Goal: Task Accomplishment & Management: Use online tool/utility

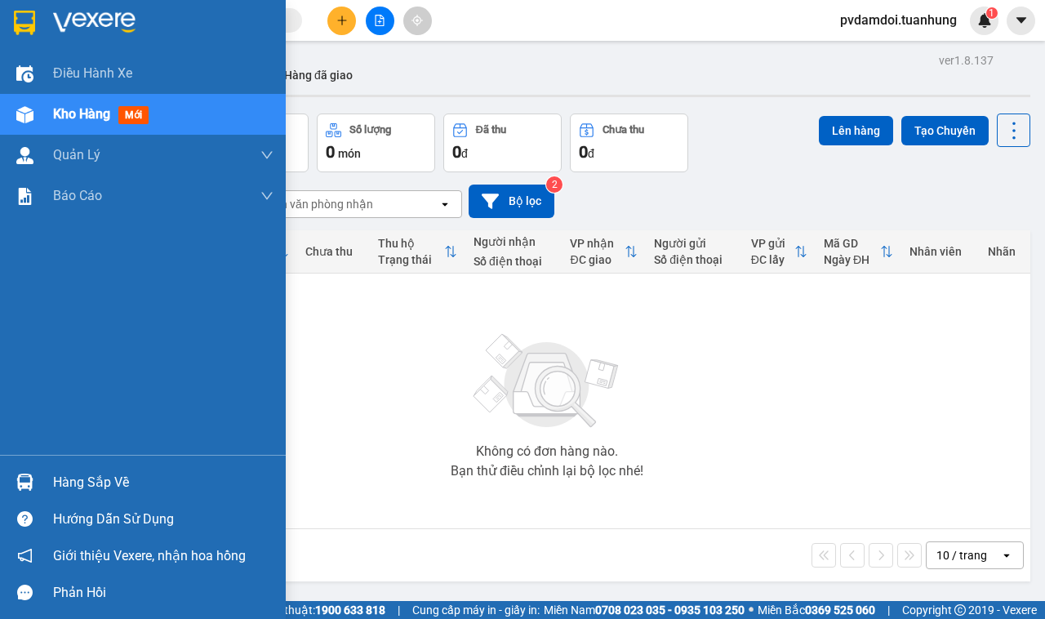
click at [47, 476] on div "Hàng sắp về" at bounding box center [143, 482] width 286 height 37
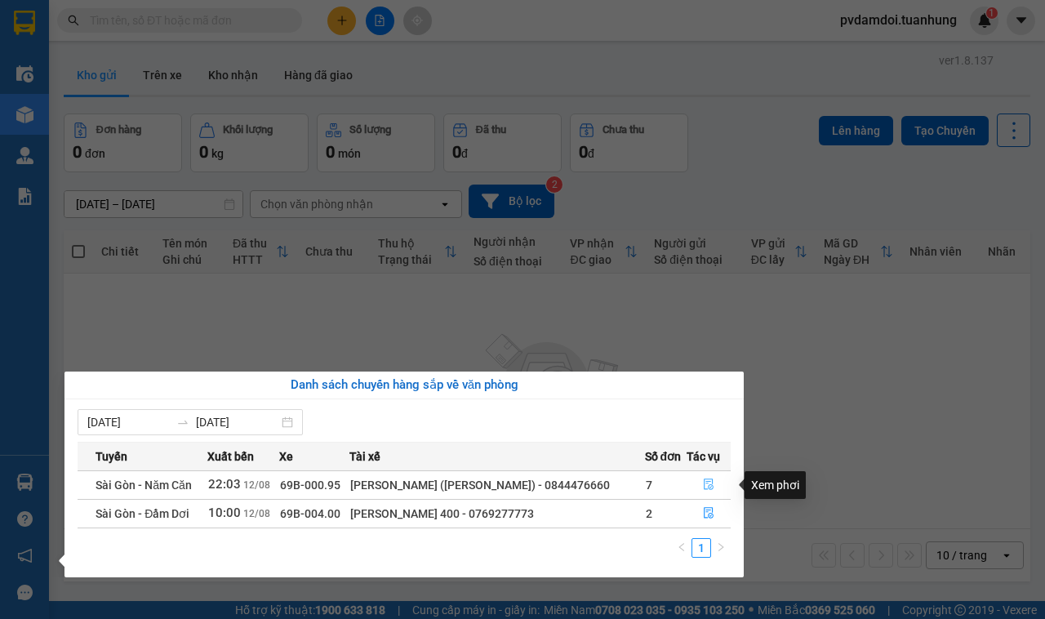
click at [706, 490] on icon "file-done" at bounding box center [709, 483] width 10 height 11
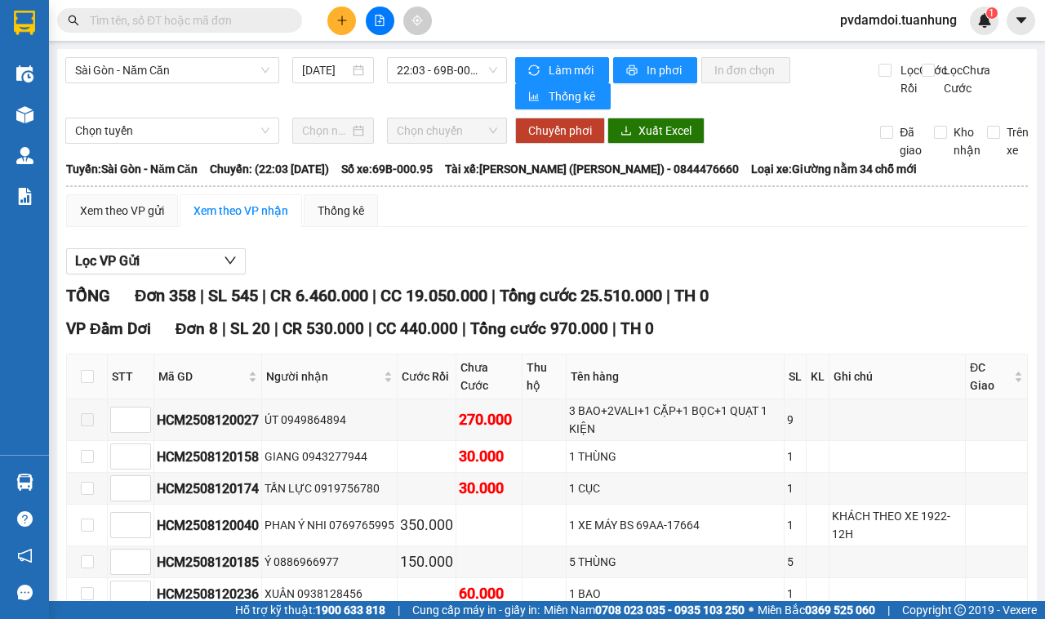
scroll to position [102, 0]
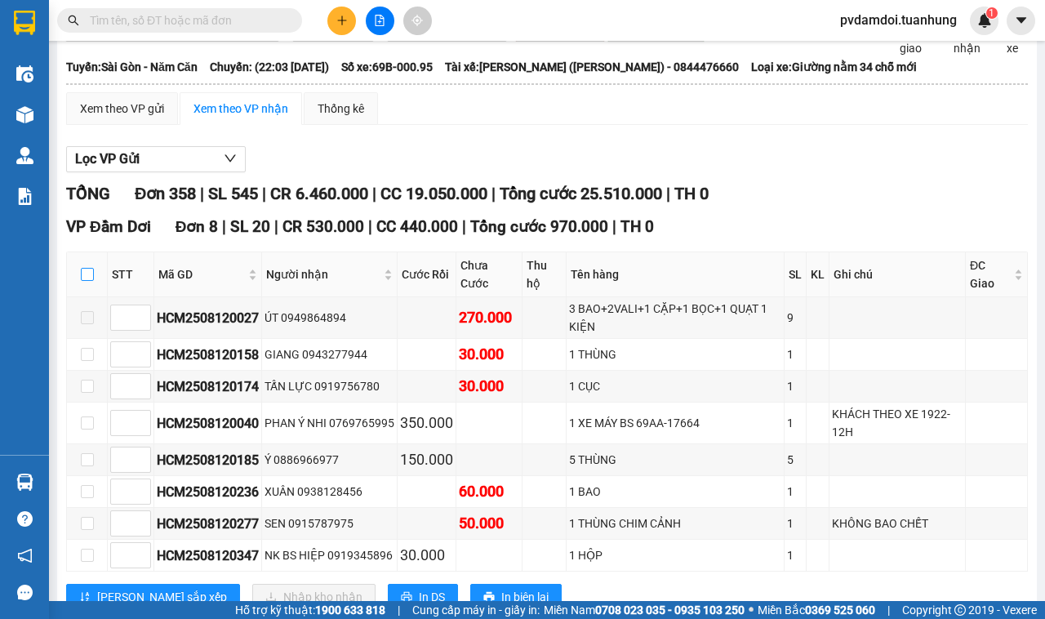
click at [88, 281] on input "checkbox" at bounding box center [87, 274] width 13 height 13
checkbox input "true"
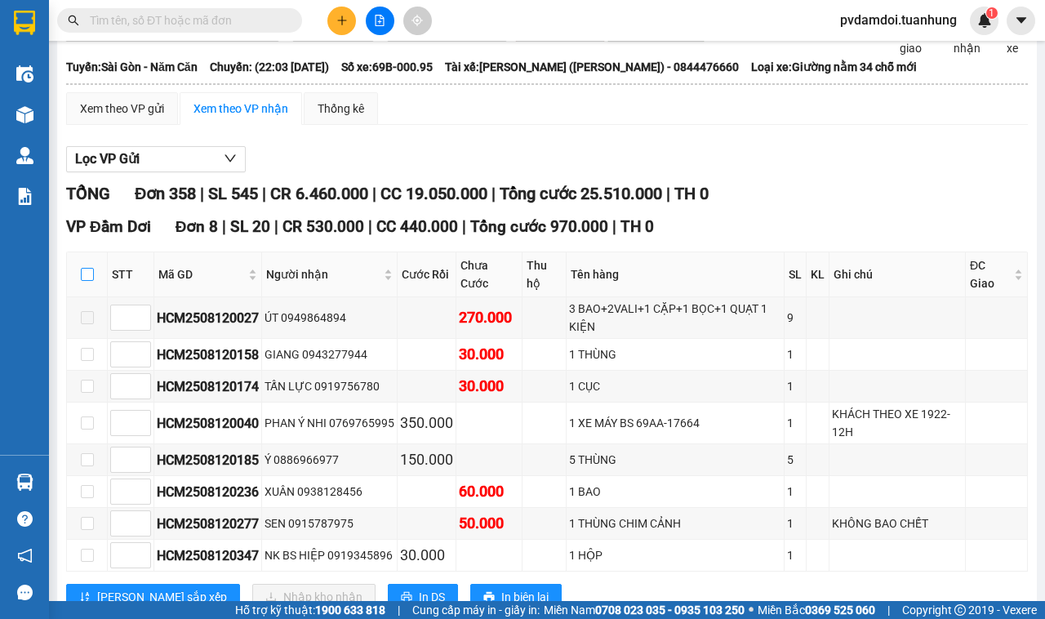
checkbox input "true"
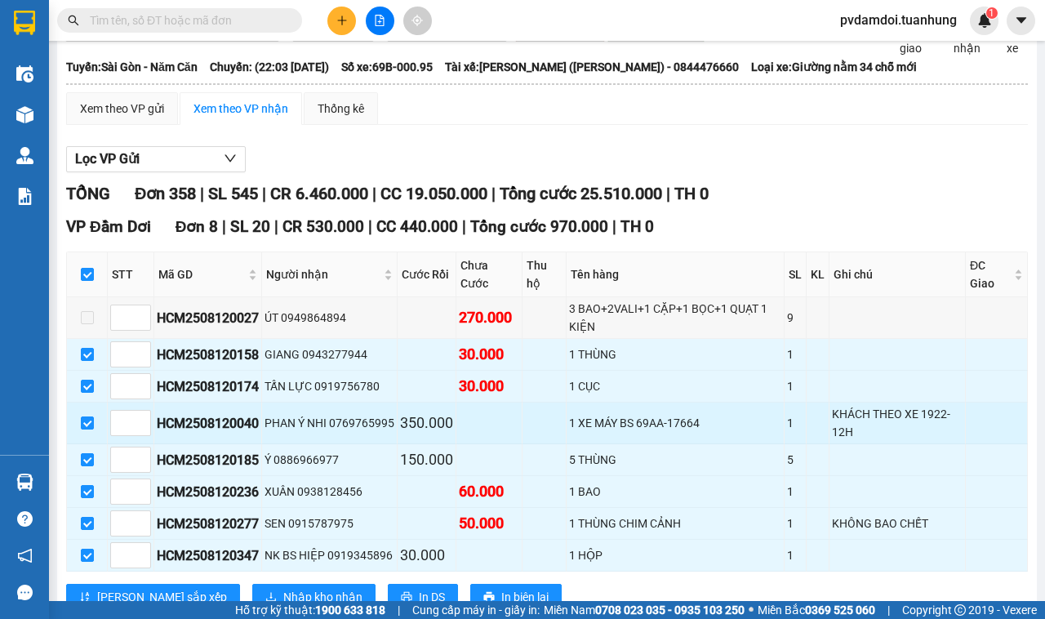
scroll to position [306, 0]
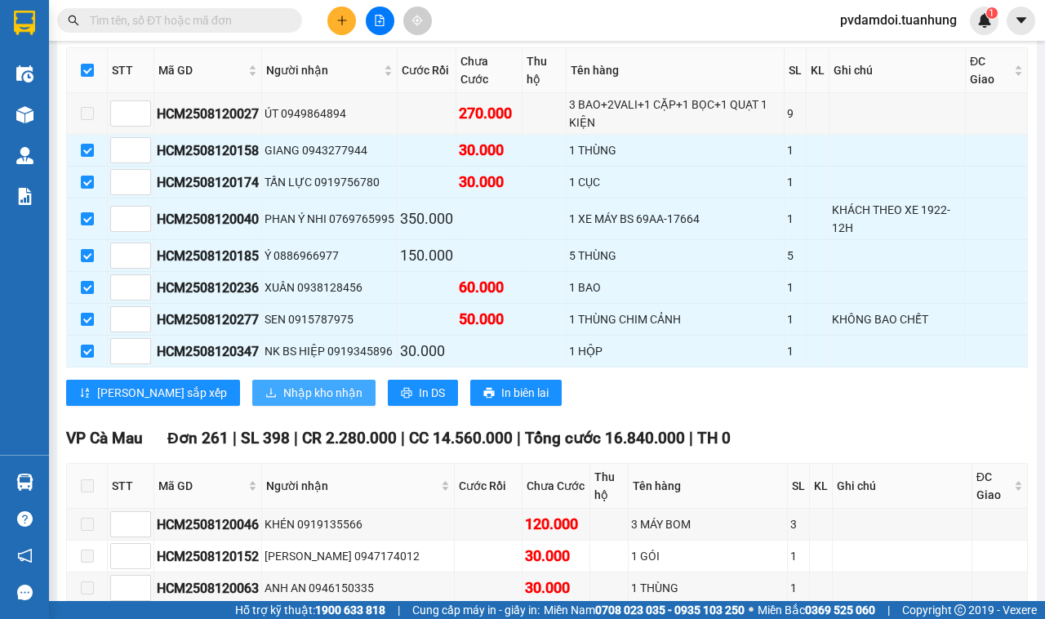
click at [283, 402] on span "Nhập kho nhận" at bounding box center [322, 393] width 79 height 18
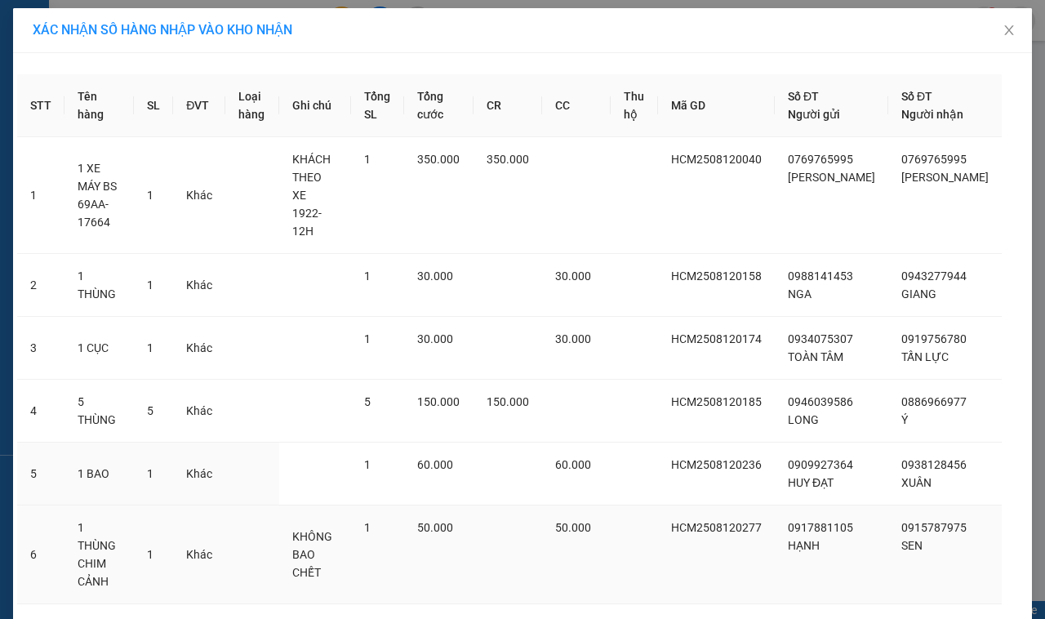
scroll to position [114, 0]
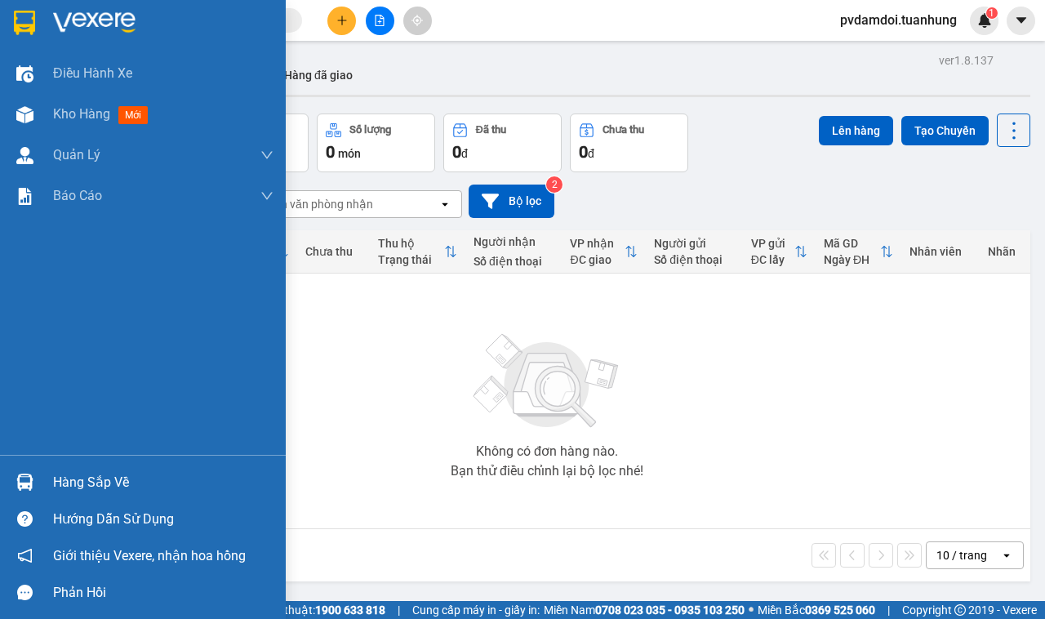
click at [80, 487] on div "Hàng sắp về" at bounding box center [163, 482] width 220 height 24
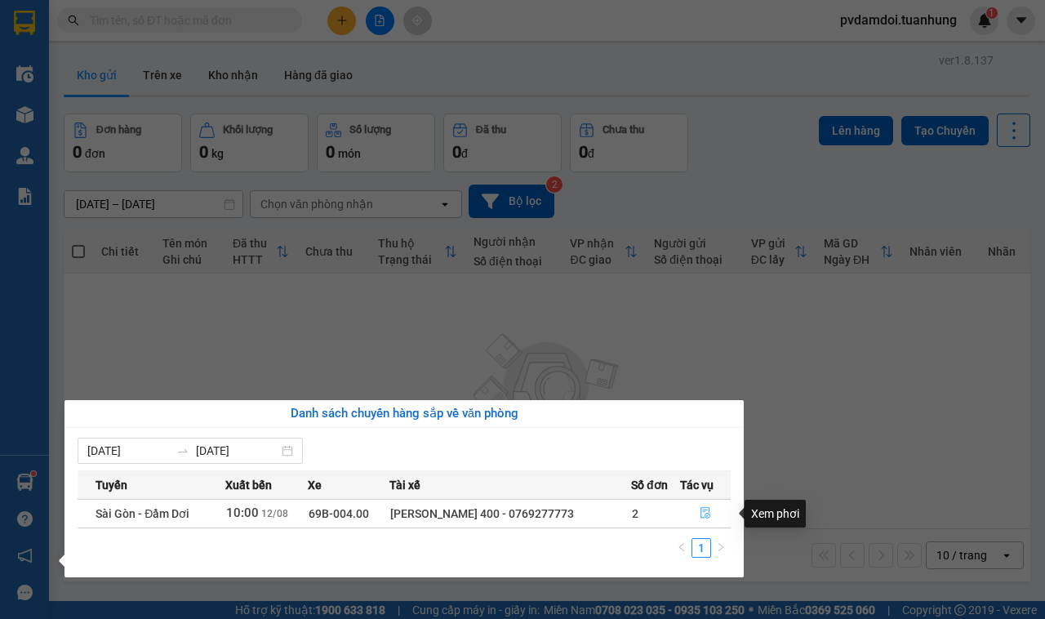
click at [706, 512] on icon "file-done" at bounding box center [704, 512] width 11 height 11
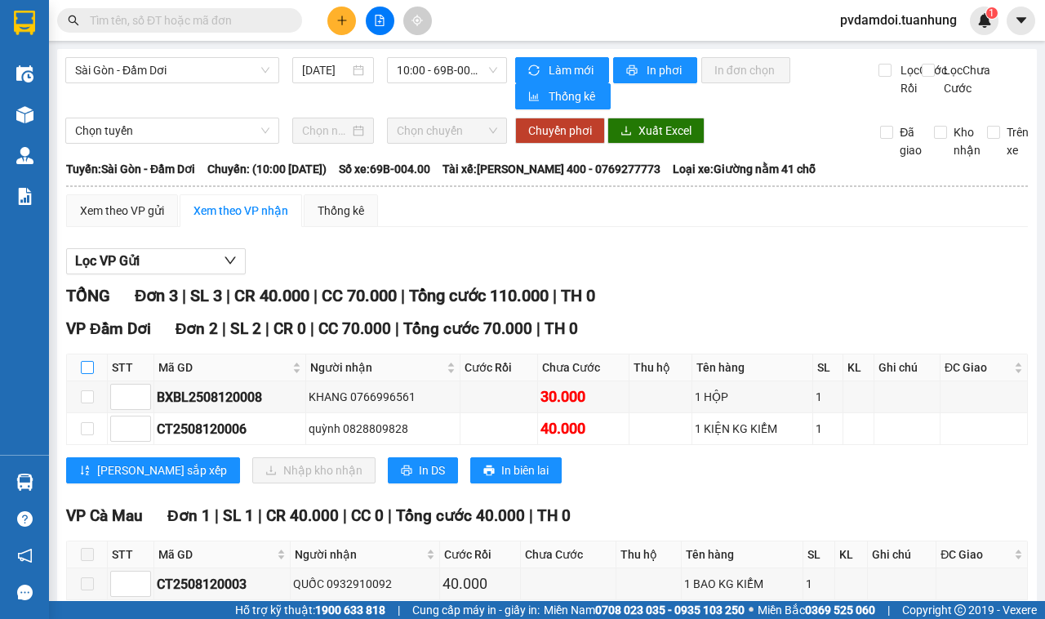
click at [87, 371] on input "checkbox" at bounding box center [87, 367] width 13 height 13
checkbox input "true"
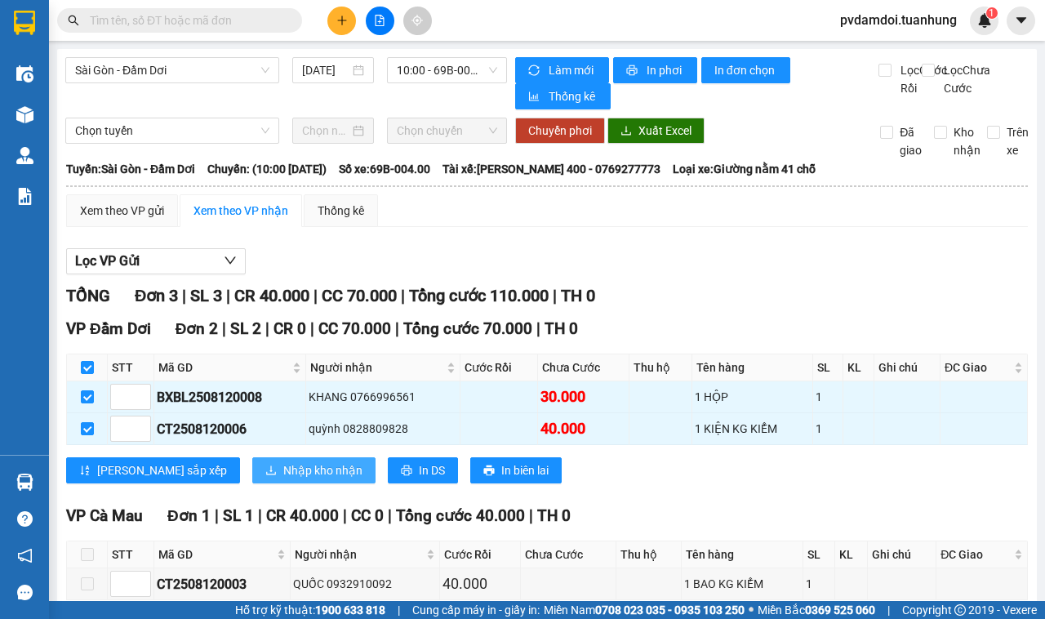
click at [252, 470] on button "Nhập kho nhận" at bounding box center [313, 470] width 123 height 26
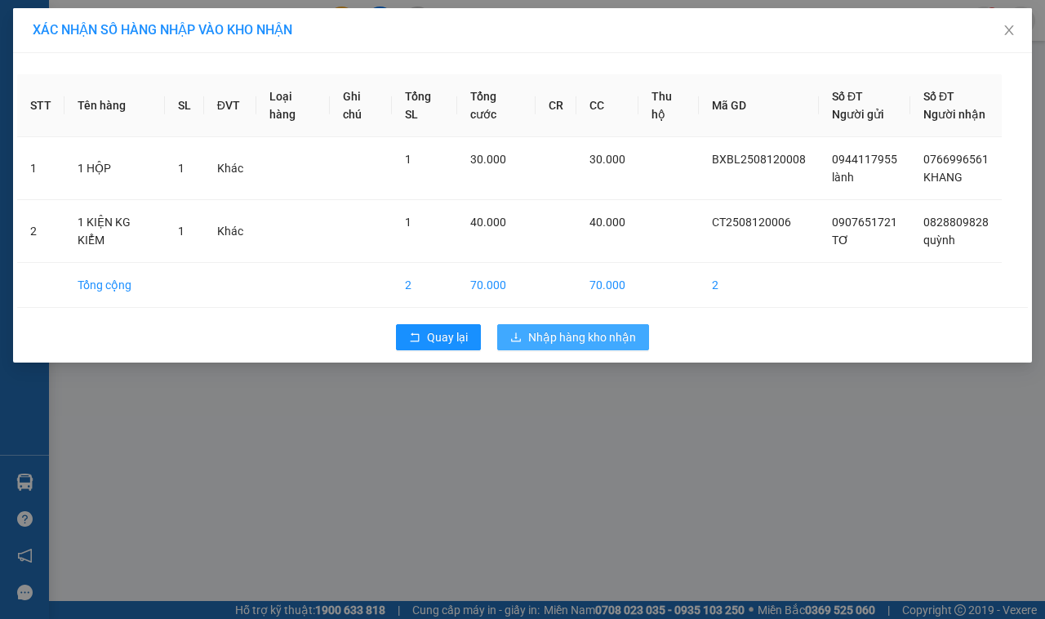
click at [541, 344] on span "Nhập hàng kho nhận" at bounding box center [582, 337] width 108 height 18
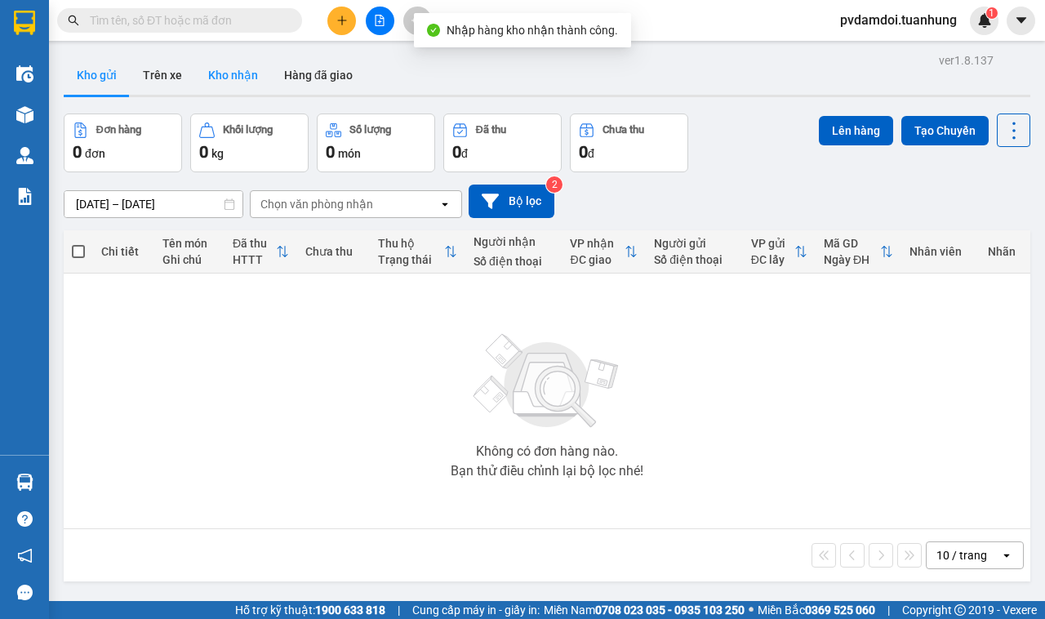
click at [229, 62] on button "Kho nhận" at bounding box center [233, 75] width 76 height 39
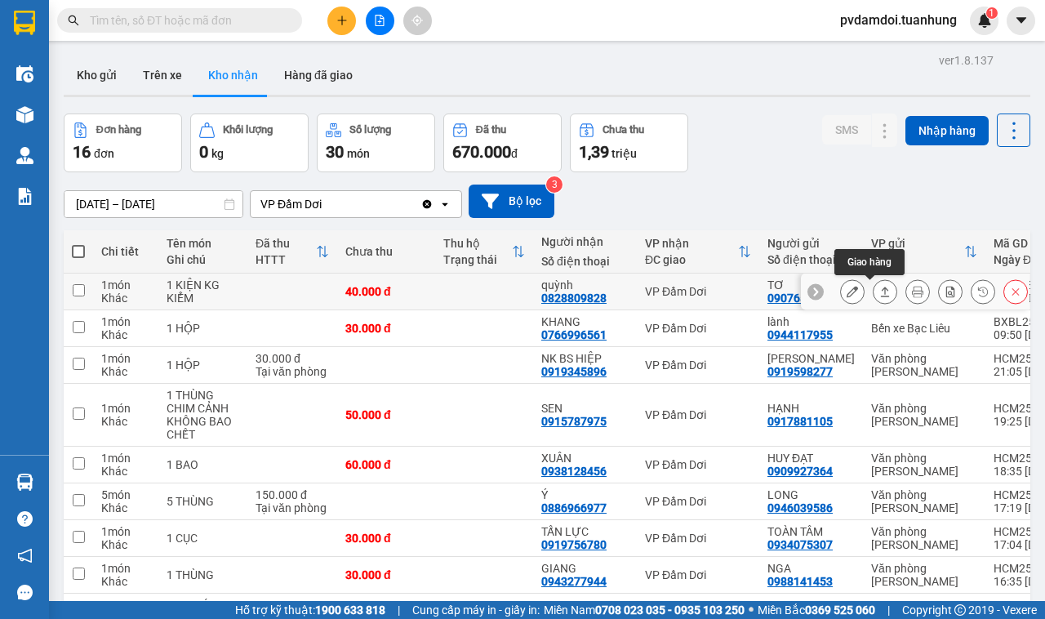
click at [873, 284] on button at bounding box center [884, 292] width 23 height 29
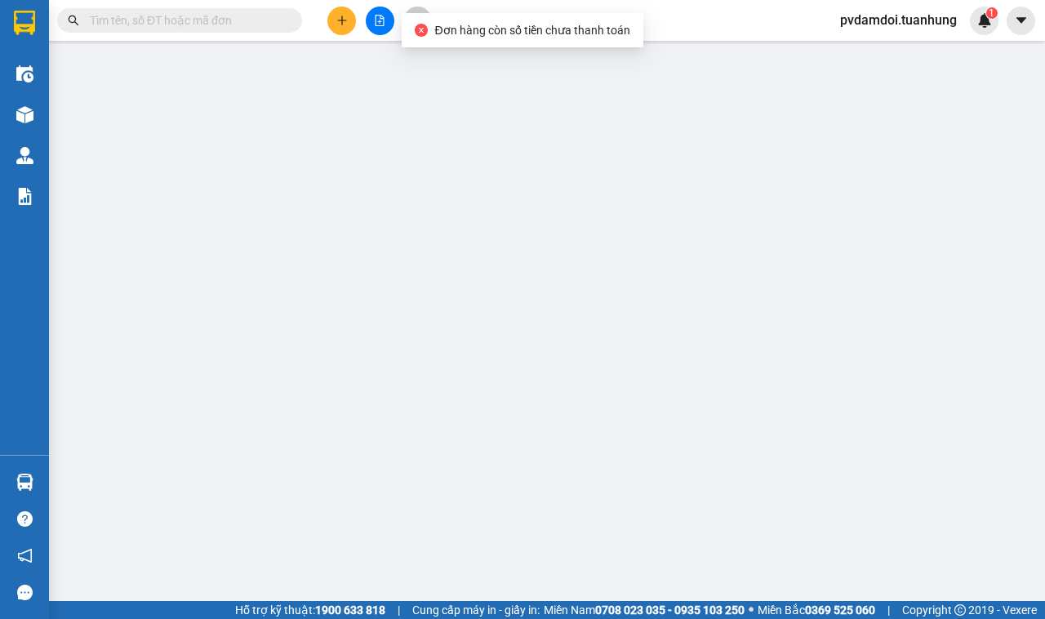
type input "0907651721"
type input "TƠ"
type input "0828809828"
type input "quỳnh"
type input "40.000"
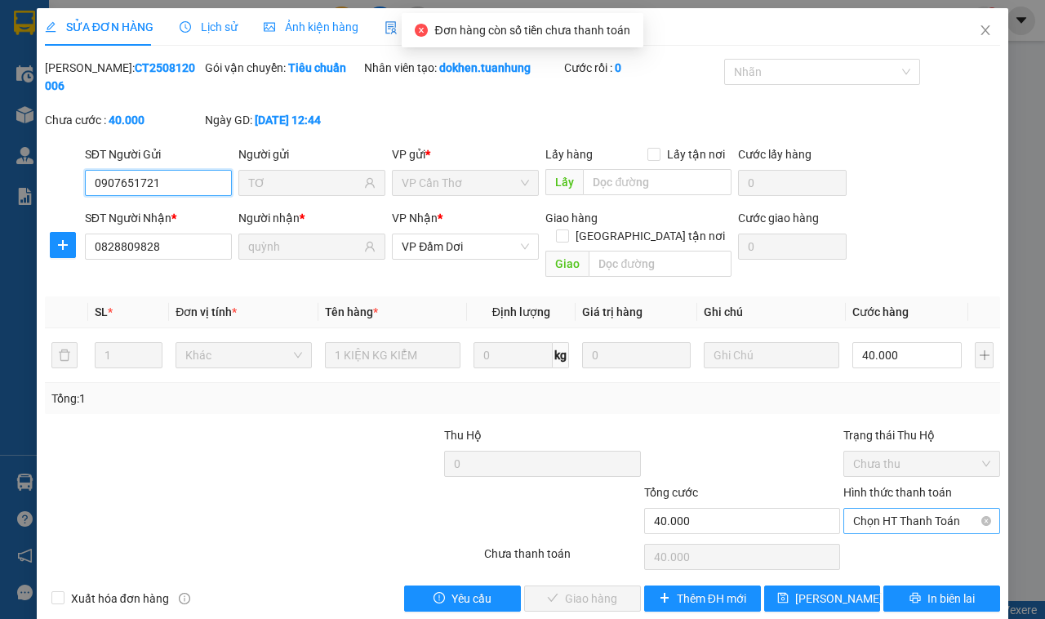
click at [888, 509] on span "Chọn HT Thanh Toán" at bounding box center [921, 521] width 137 height 24
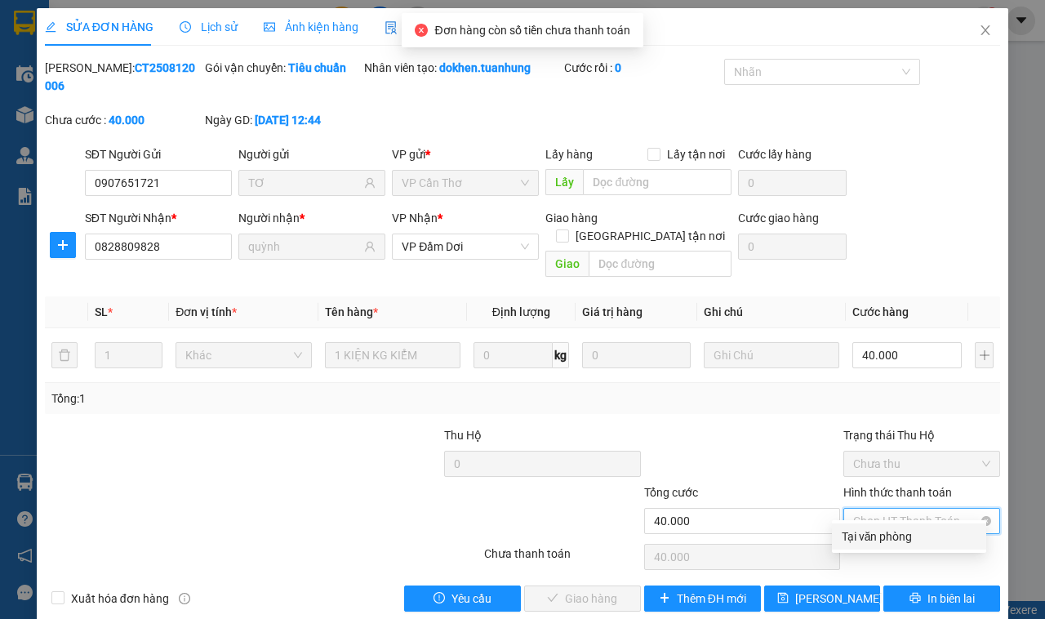
click at [895, 511] on span "Chọn HT Thanh Toán" at bounding box center [921, 521] width 137 height 24
click at [890, 531] on div "Tại văn phòng" at bounding box center [909, 536] width 135 height 18
type input "0"
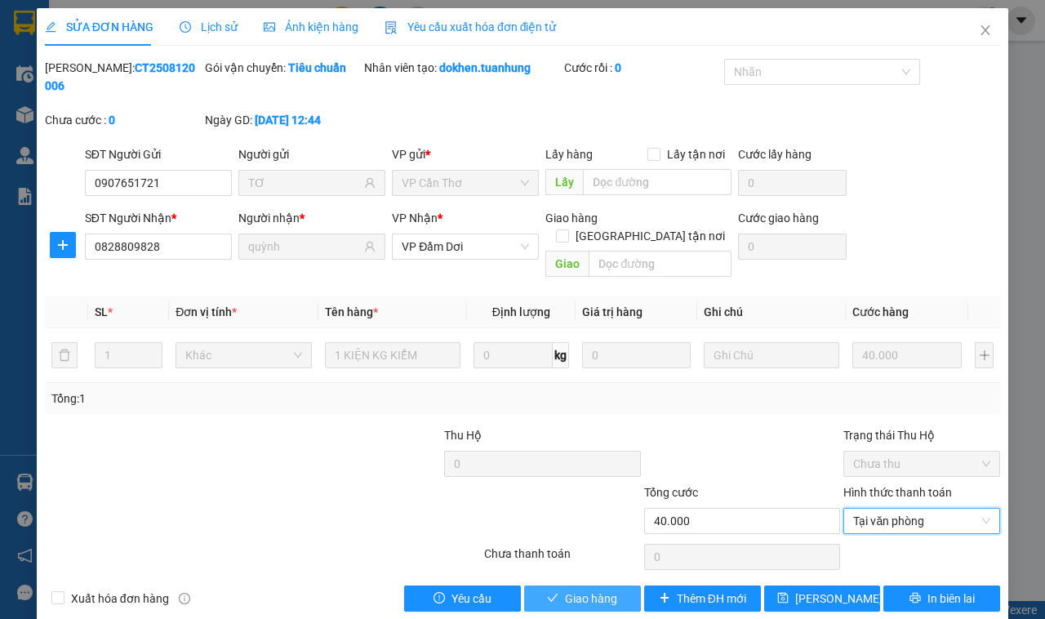
click at [585, 589] on span "Giao hàng" at bounding box center [591, 598] width 52 height 18
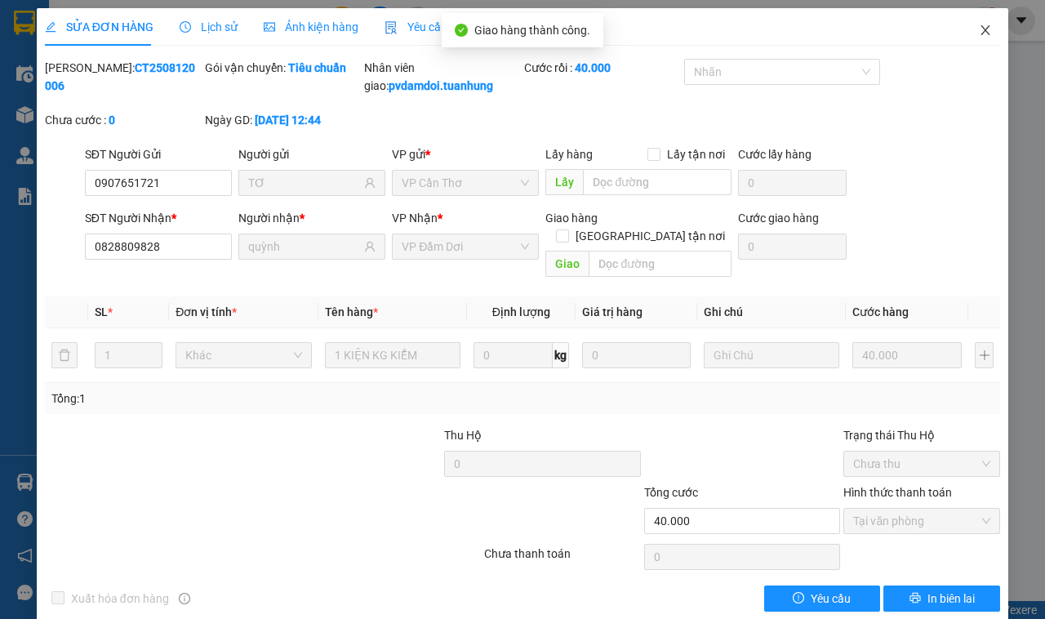
click at [978, 38] on span "Close" at bounding box center [985, 31] width 46 height 46
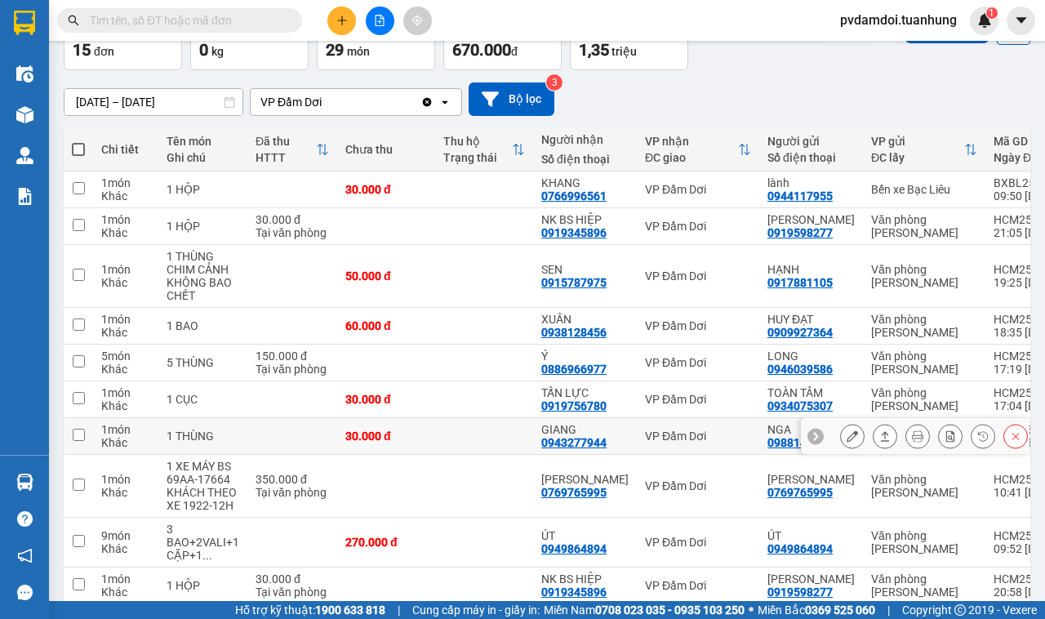
scroll to position [204, 0]
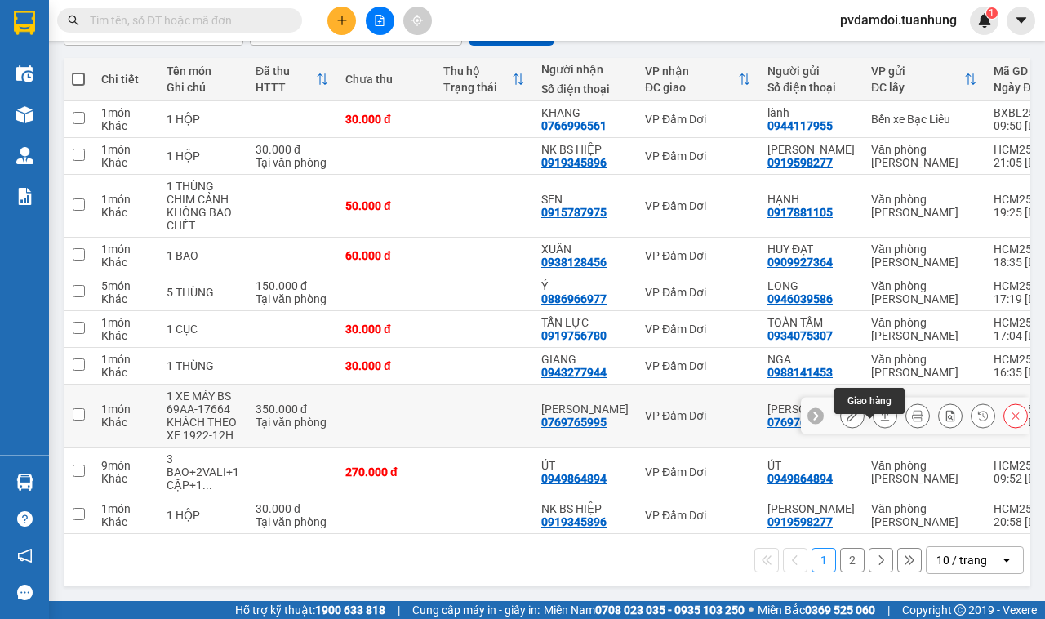
click at [879, 410] on icon at bounding box center [884, 415] width 11 height 11
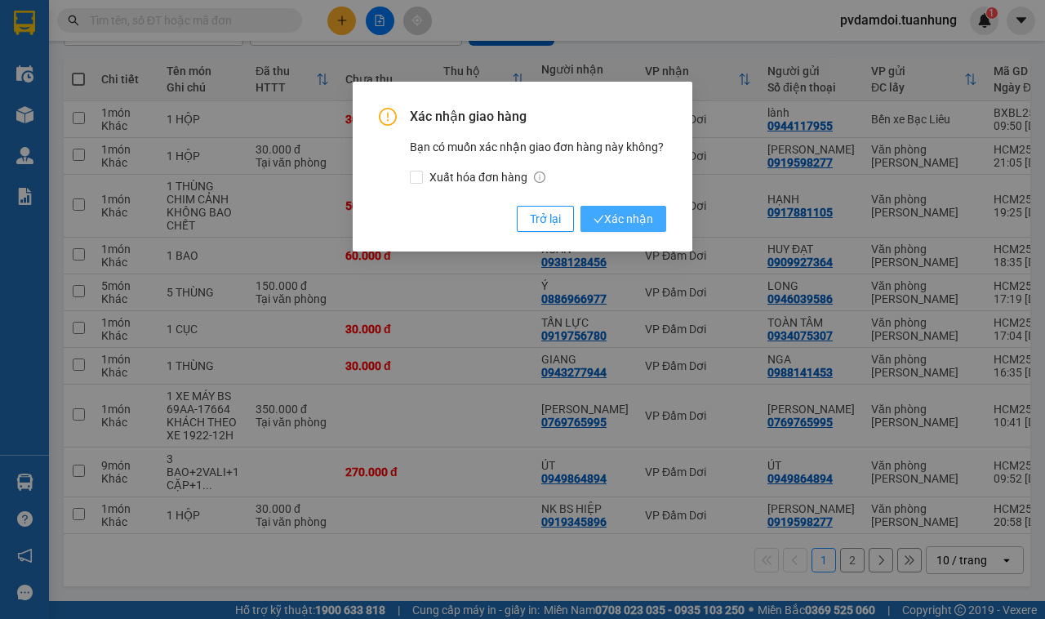
click at [637, 220] on span "Xác nhận" at bounding box center [623, 219] width 60 height 18
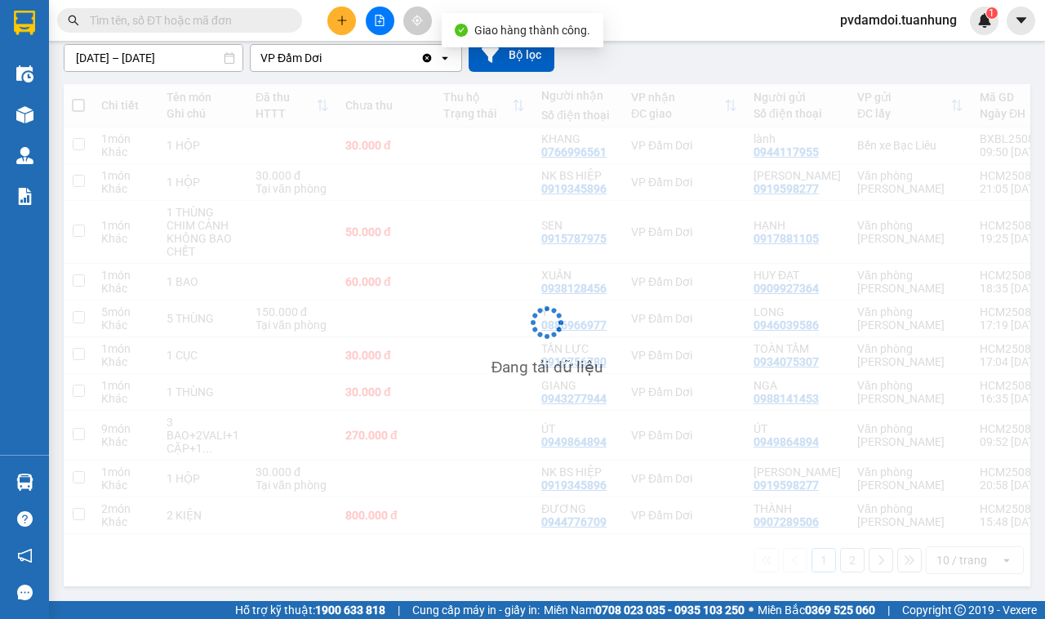
scroll to position [180, 0]
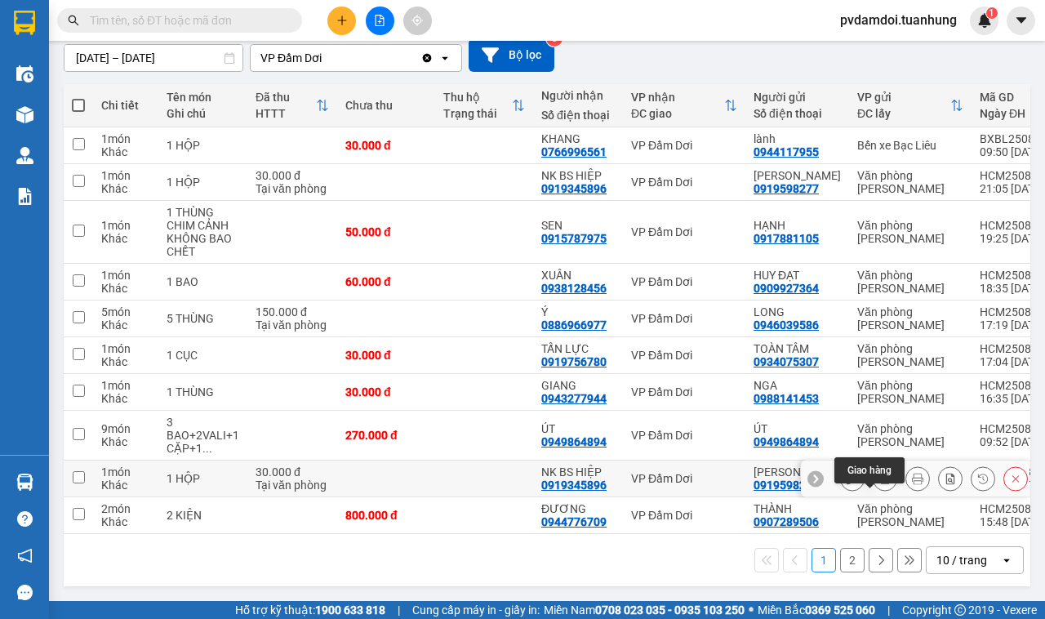
click at [873, 464] on button at bounding box center [884, 478] width 23 height 29
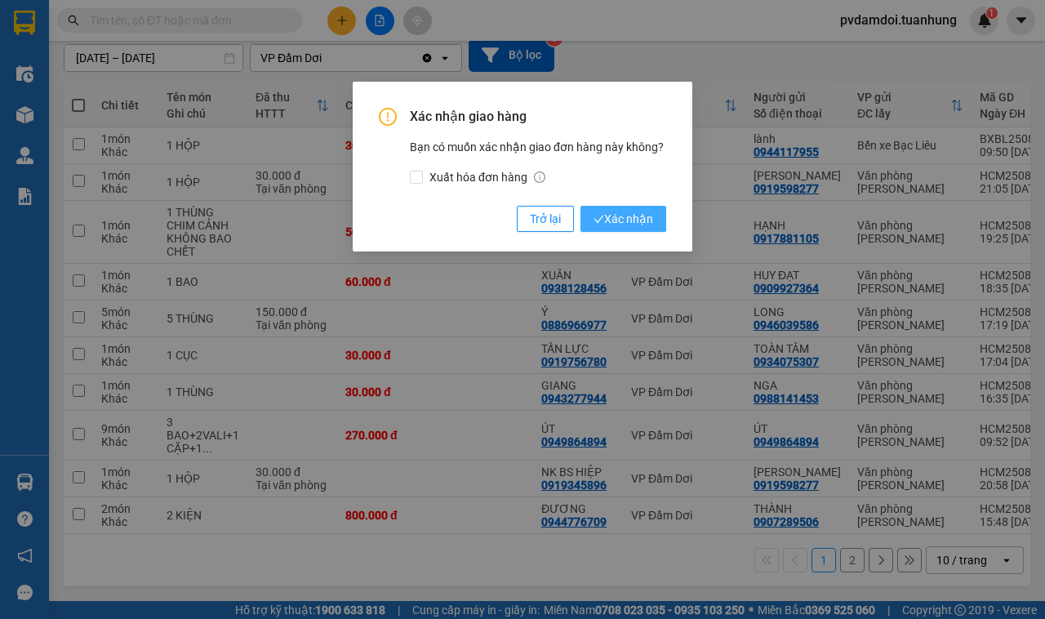
click at [602, 216] on icon "check" at bounding box center [599, 218] width 10 height 7
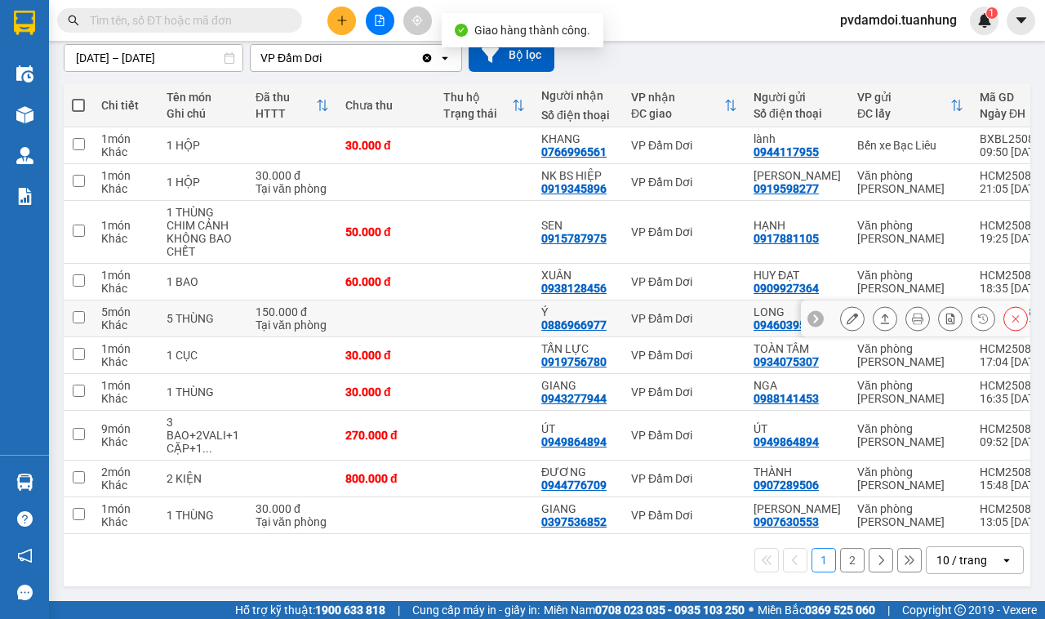
scroll to position [168, 0]
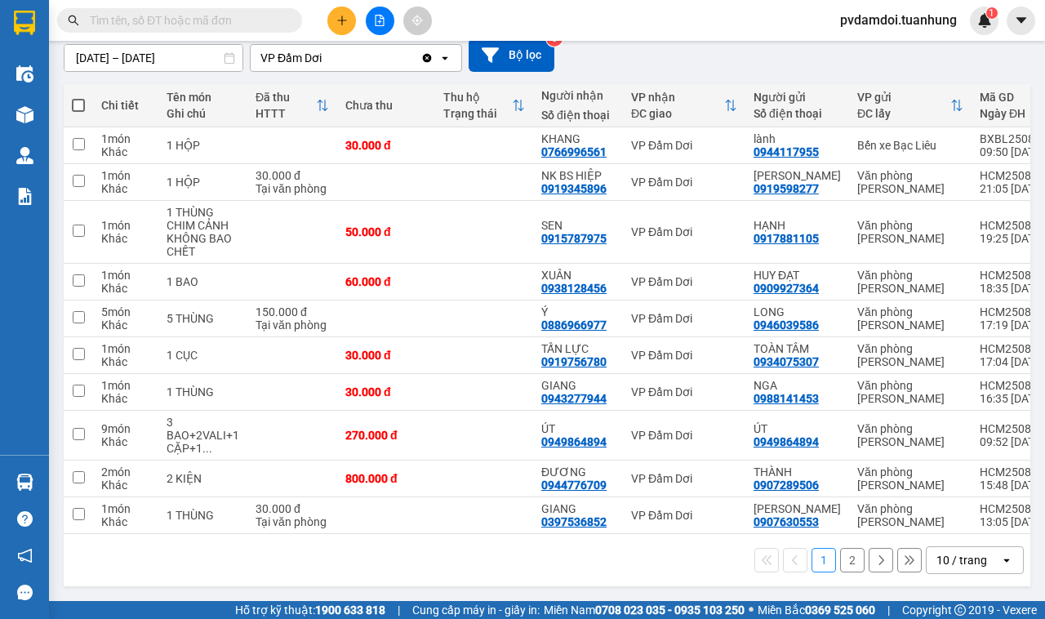
click at [840, 553] on button "2" at bounding box center [852, 560] width 24 height 24
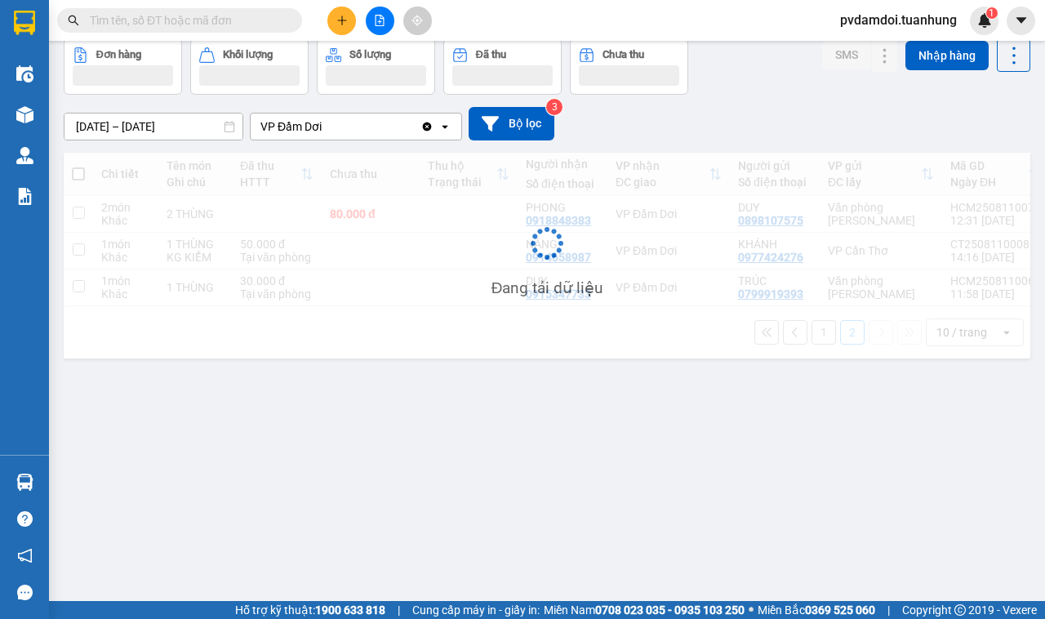
scroll to position [75, 0]
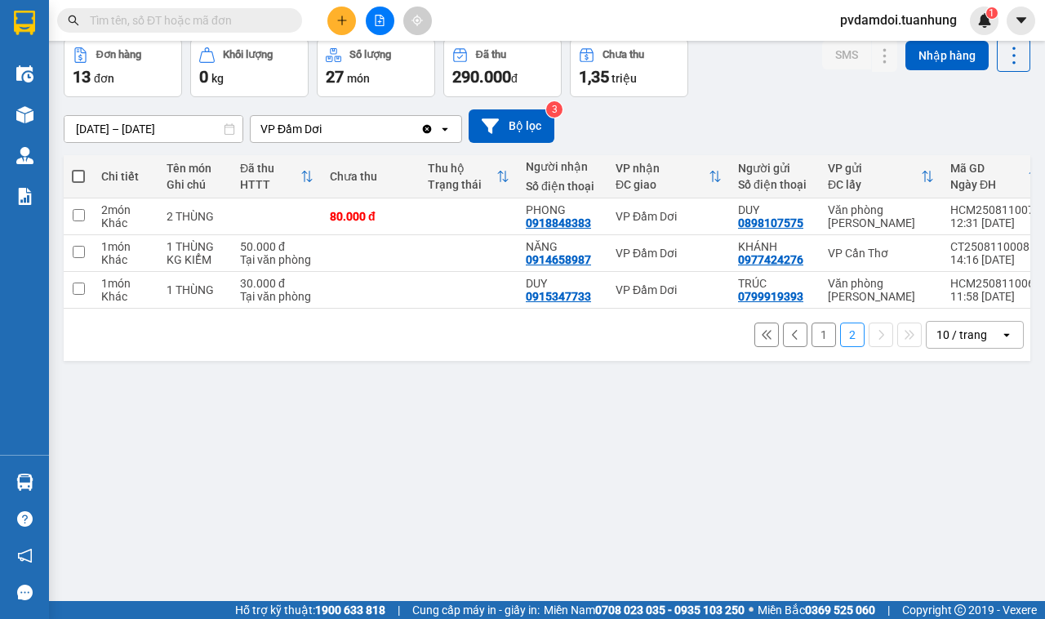
click at [811, 347] on button "1" at bounding box center [823, 334] width 24 height 24
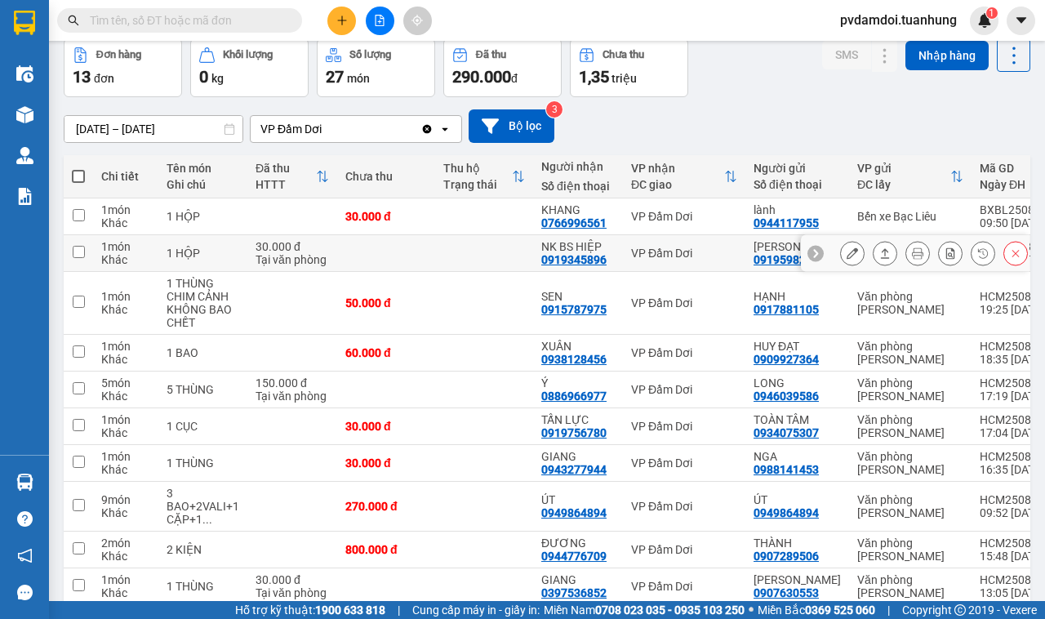
click at [879, 259] on icon at bounding box center [884, 252] width 11 height 11
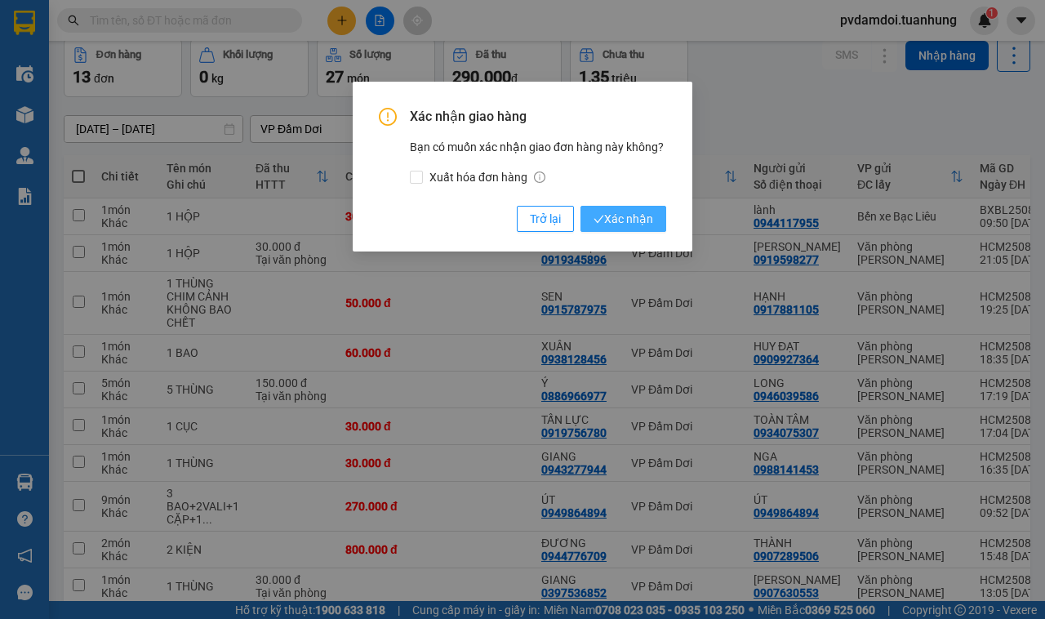
click at [619, 216] on span "Xác nhận" at bounding box center [623, 219] width 60 height 18
